Goal: Find specific page/section: Find specific page/section

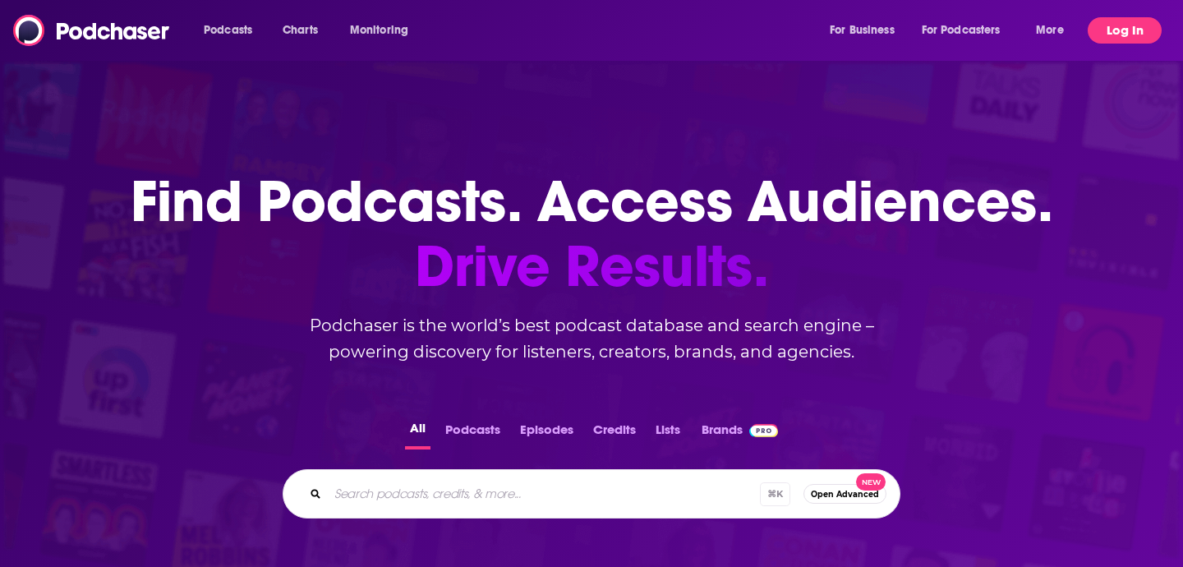
click at [1112, 30] on button "Log In" at bounding box center [1125, 30] width 74 height 26
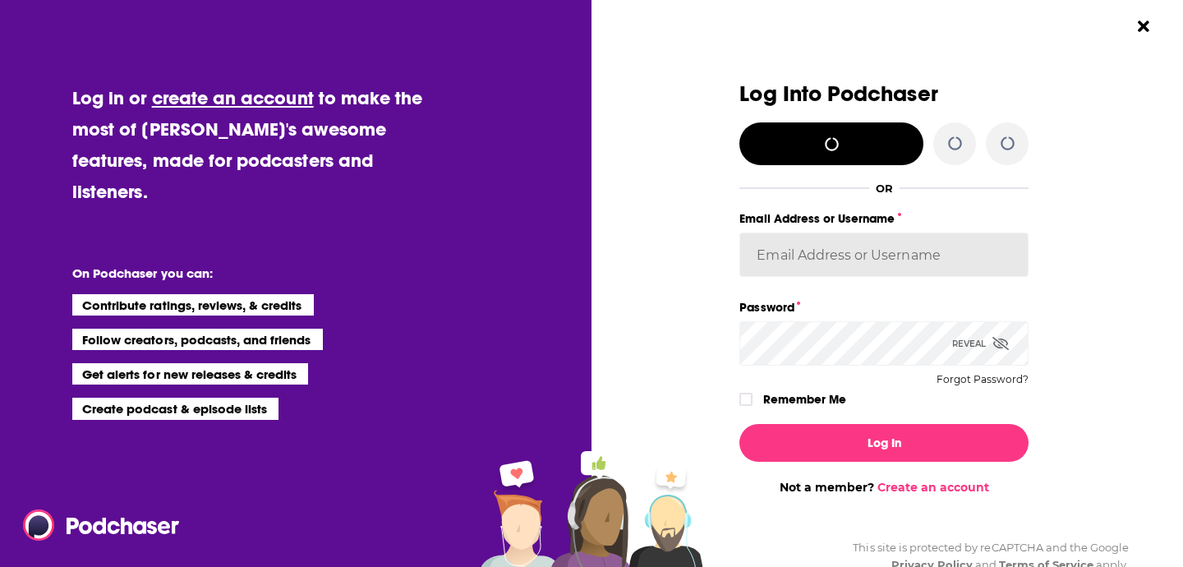
type input "elle@originalstrategies.com"
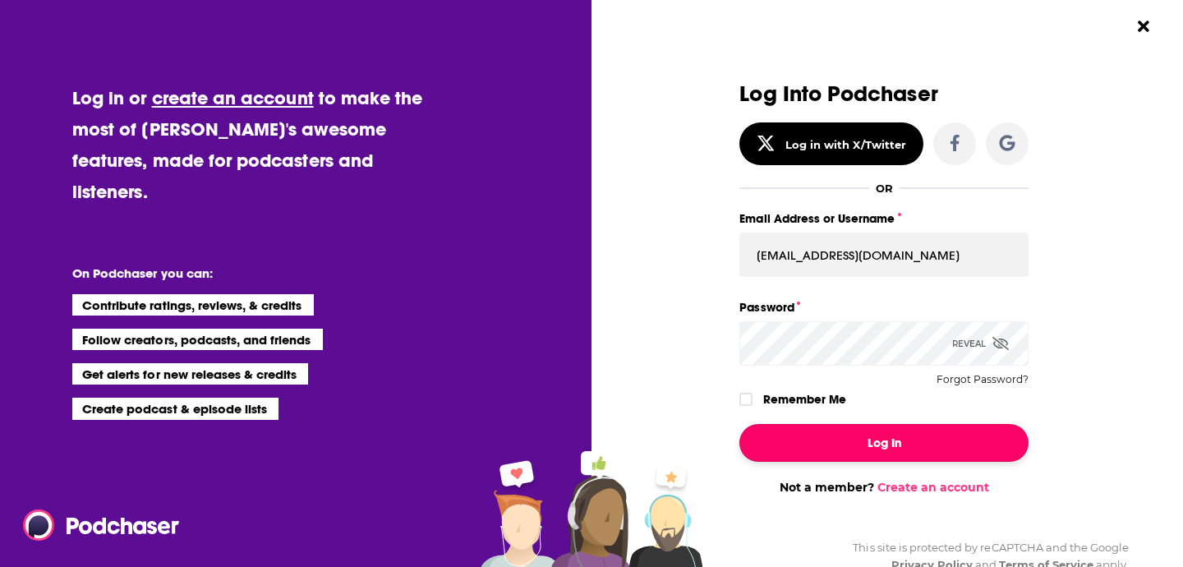
click at [812, 439] on button "Log In" at bounding box center [883, 443] width 289 height 38
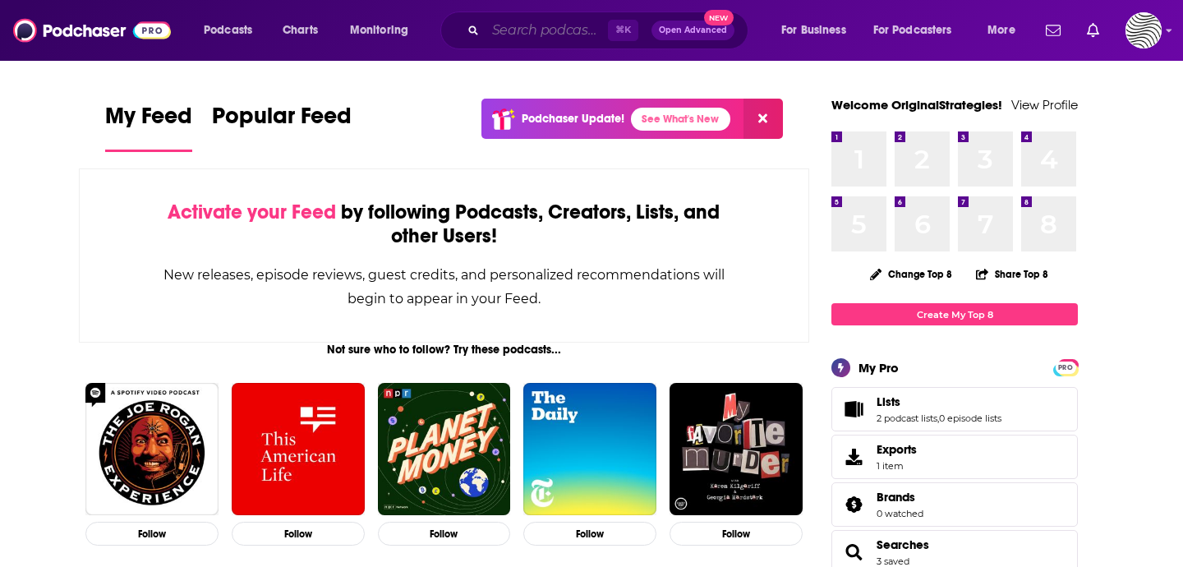
click at [531, 33] on input "Search podcasts, credits, & more..." at bounding box center [546, 30] width 122 height 26
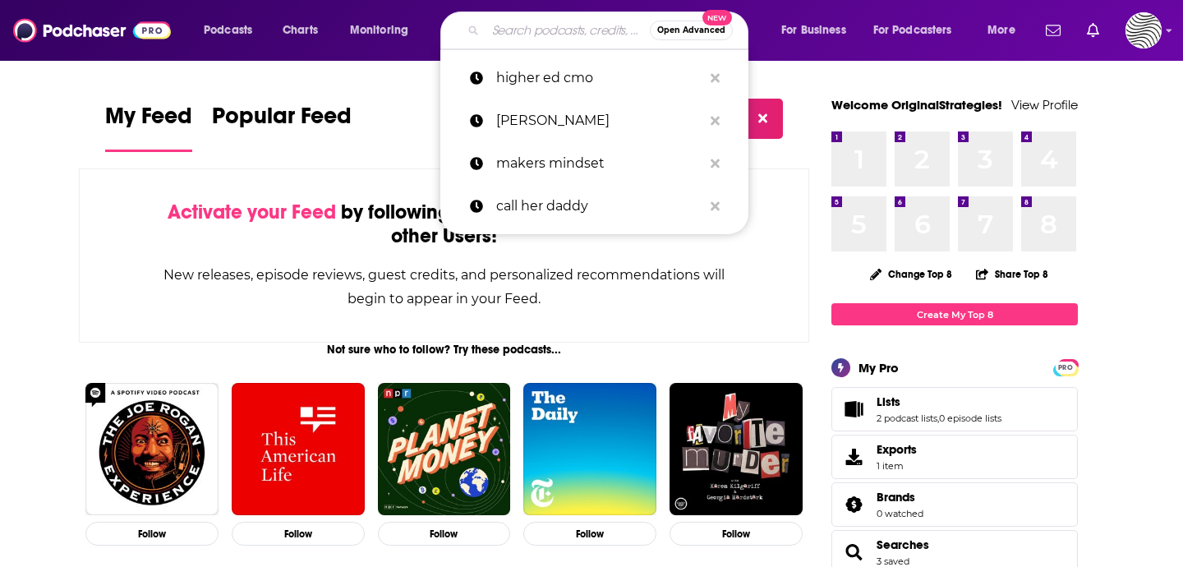
paste input "[PERSON_NAME] Podcast"
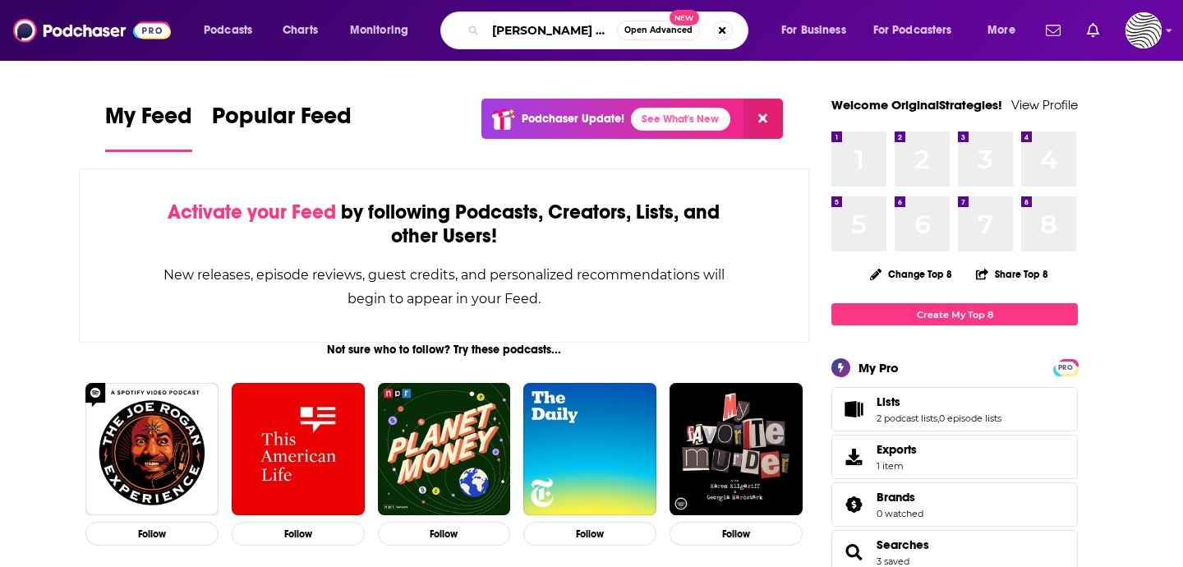
scroll to position [0, 40]
type input "[PERSON_NAME] Podcast"
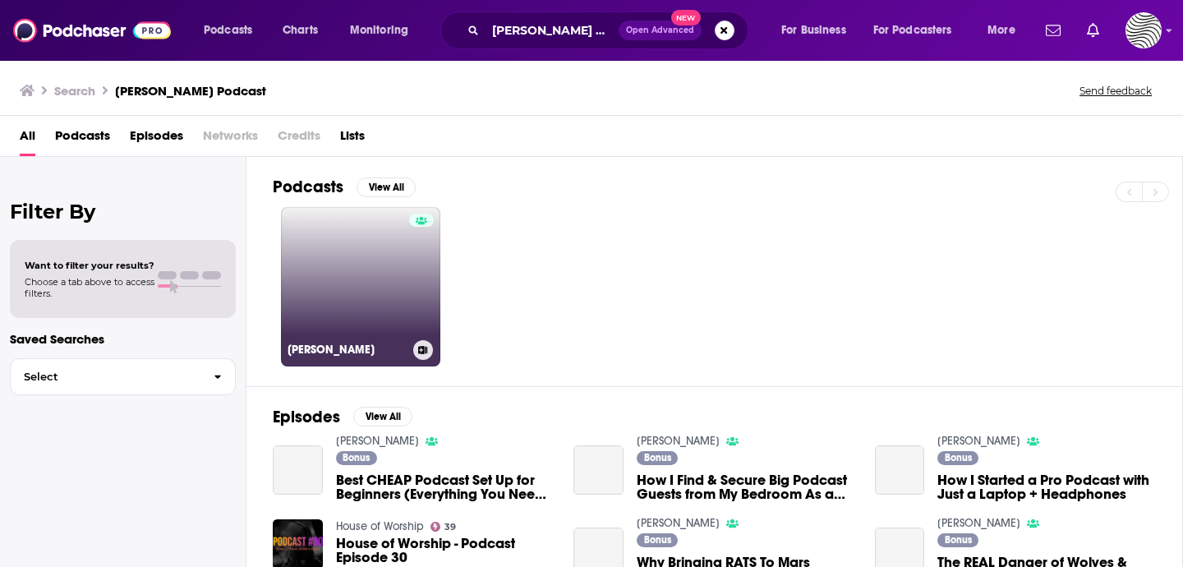
click at [366, 275] on link "Watson-Howland" at bounding box center [360, 286] width 159 height 159
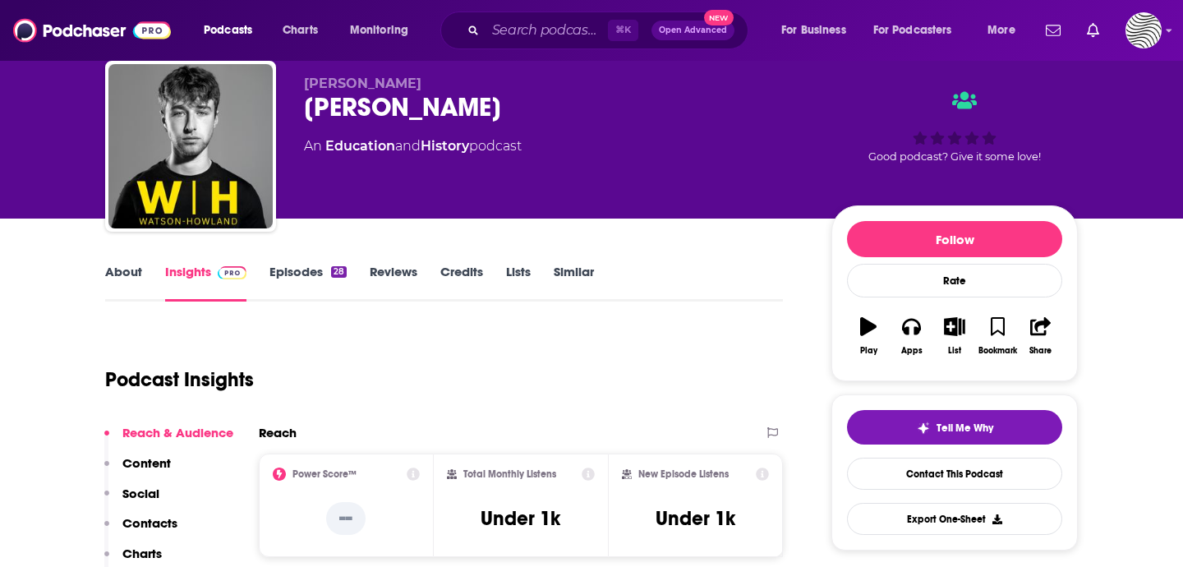
scroll to position [135, 0]
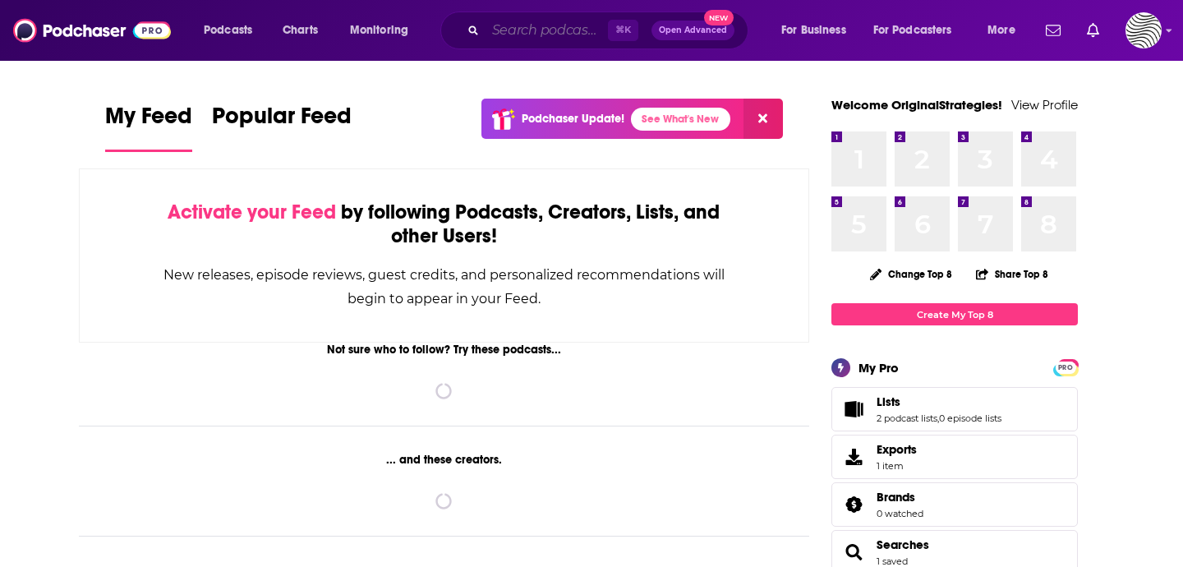
click at [535, 24] on input "Search podcasts, credits, & more..." at bounding box center [546, 30] width 122 height 26
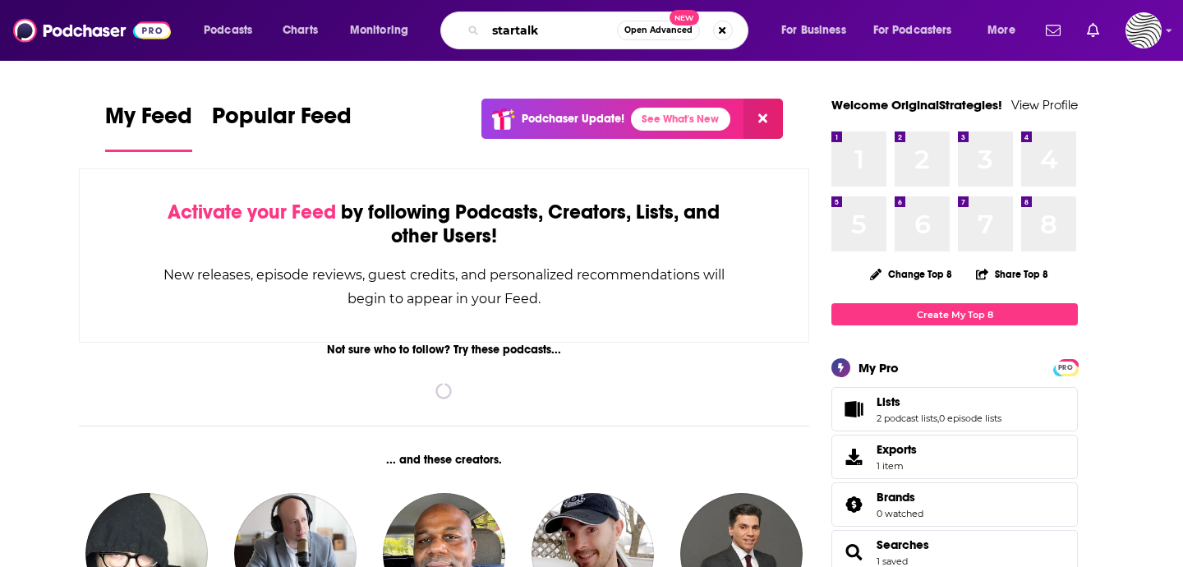
type input "startalk"
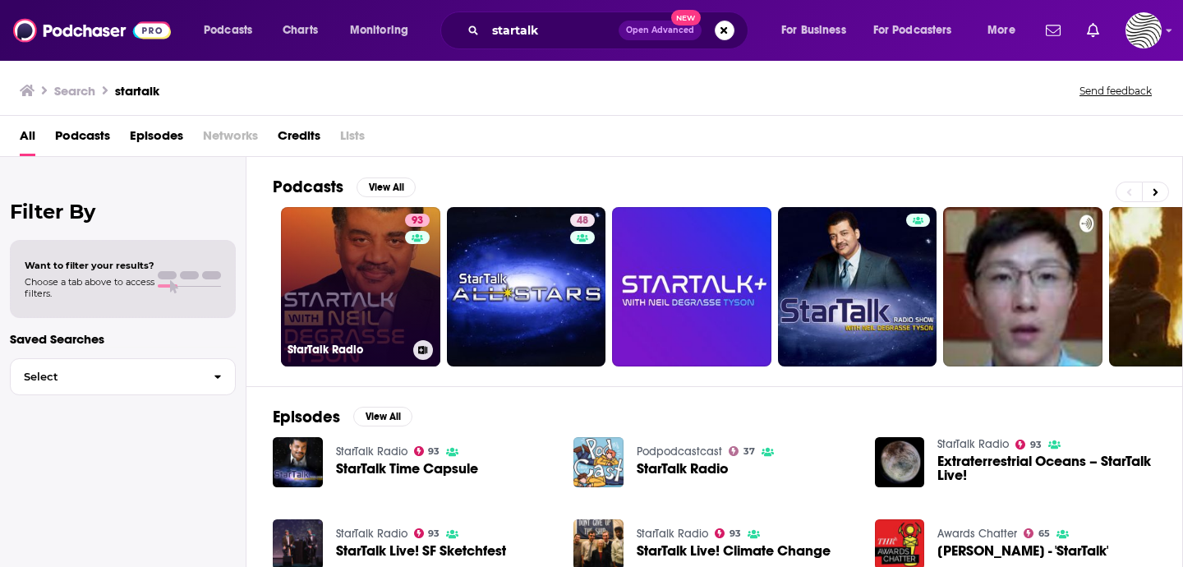
click at [369, 307] on link "93 StarTalk Radio" at bounding box center [360, 286] width 159 height 159
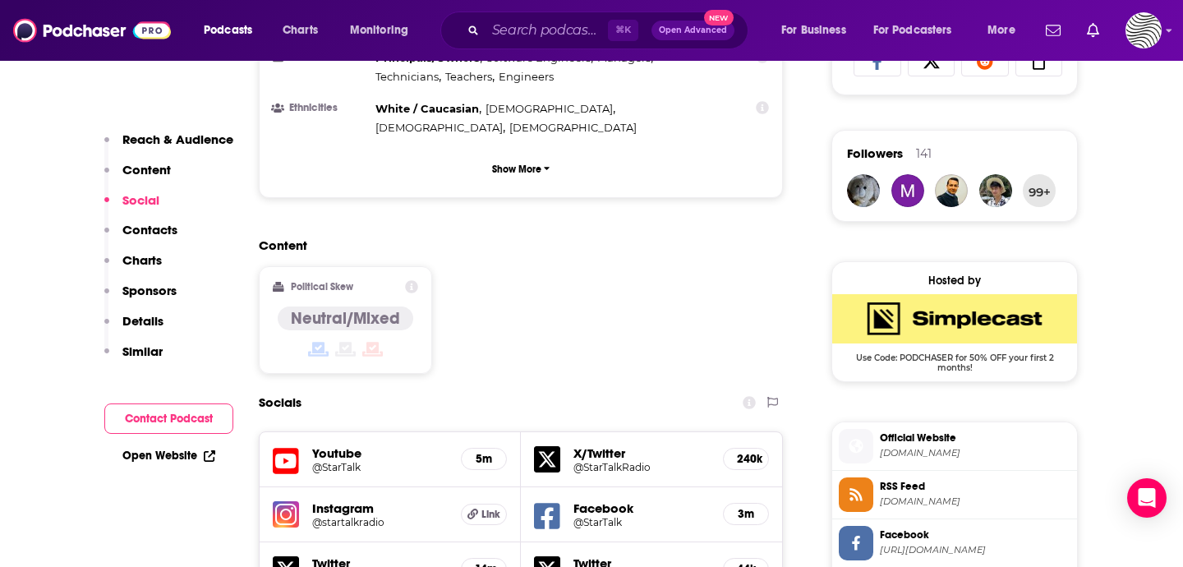
scroll to position [1189, 0]
